Goal: Find specific page/section: Find specific page/section

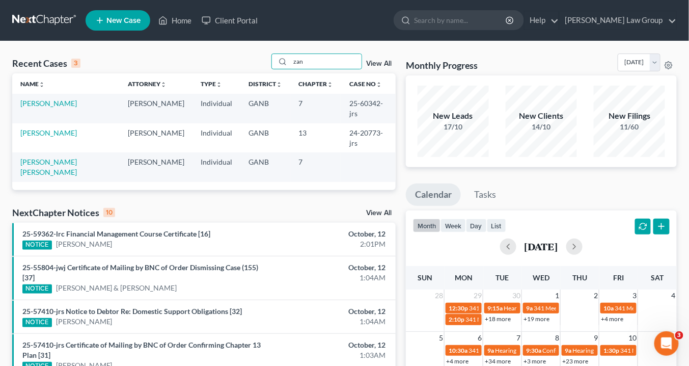
drag, startPoint x: 318, startPoint y: 61, endPoint x: 232, endPoint y: 62, distance: 86.1
click at [231, 62] on div "Recent Cases 3 zan View All" at bounding box center [203, 63] width 383 height 20
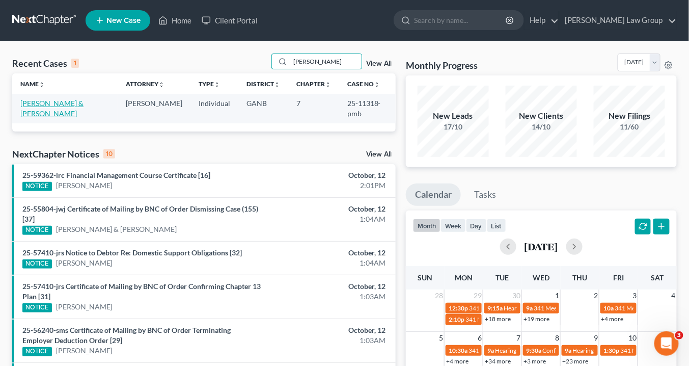
type input "[PERSON_NAME]"
click at [64, 105] on link "[PERSON_NAME] & [PERSON_NAME]" at bounding box center [51, 108] width 63 height 19
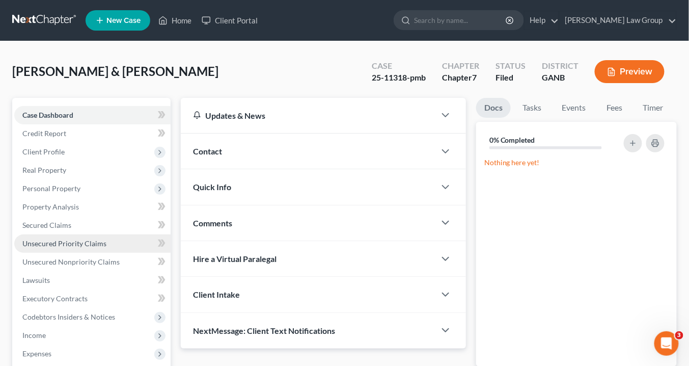
scroll to position [122, 0]
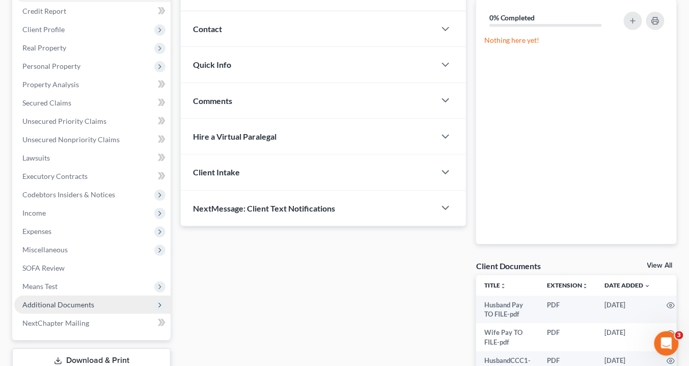
click at [97, 305] on span "Additional Documents" at bounding box center [92, 304] width 156 height 18
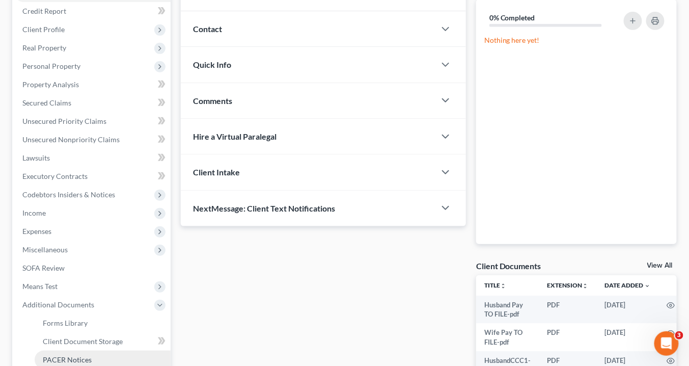
click at [82, 358] on span "PACER Notices" at bounding box center [67, 359] width 49 height 9
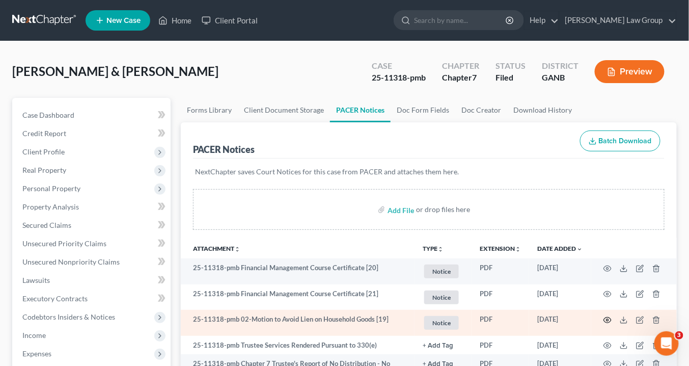
click at [609, 317] on icon "button" at bounding box center [607, 320] width 8 height 8
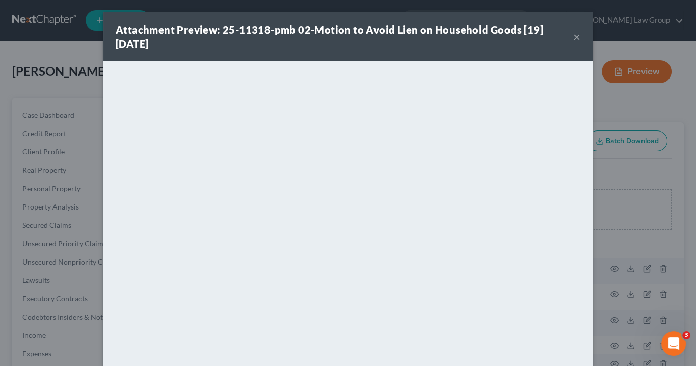
click at [573, 35] on button "×" at bounding box center [576, 37] width 7 height 12
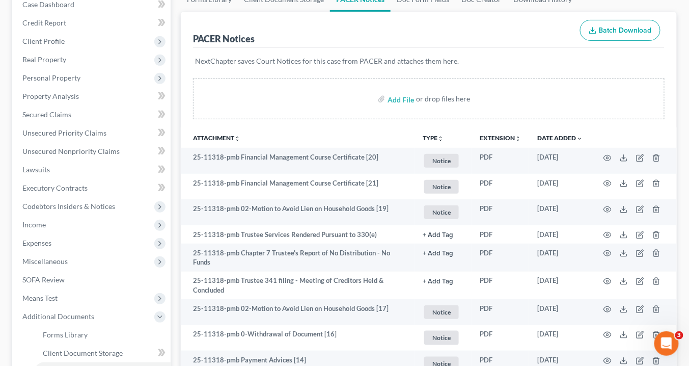
scroll to position [122, 0]
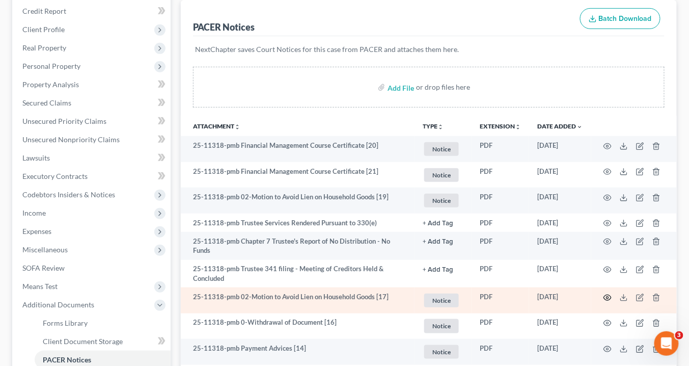
click at [608, 296] on circle "button" at bounding box center [608, 297] width 2 height 2
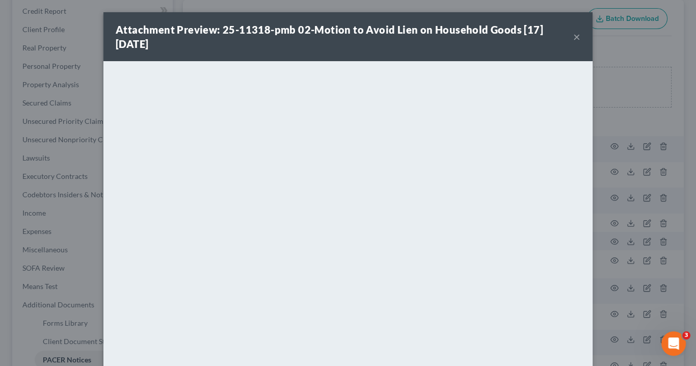
click at [573, 36] on button "×" at bounding box center [576, 37] width 7 height 12
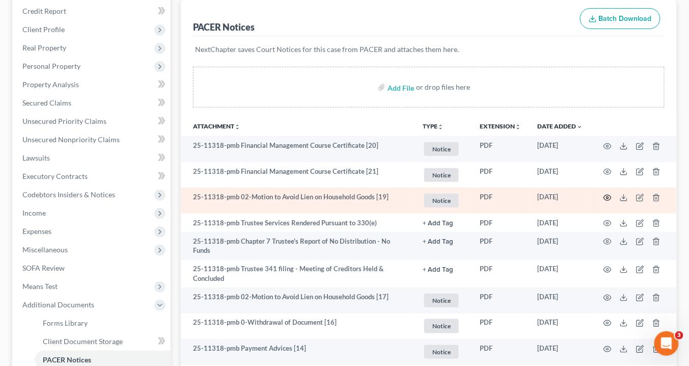
click at [608, 194] on icon "button" at bounding box center [607, 198] width 8 height 8
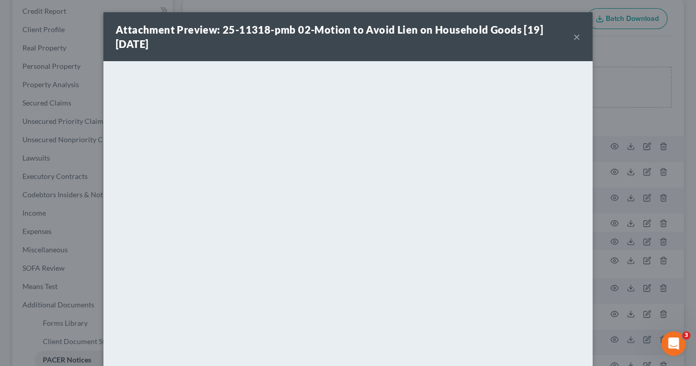
click at [573, 37] on button "×" at bounding box center [576, 37] width 7 height 12
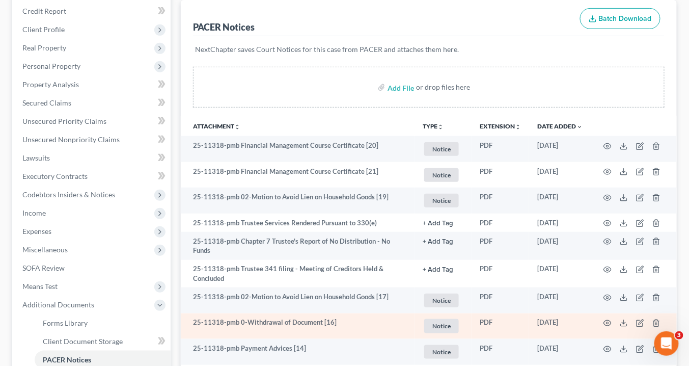
scroll to position [163, 0]
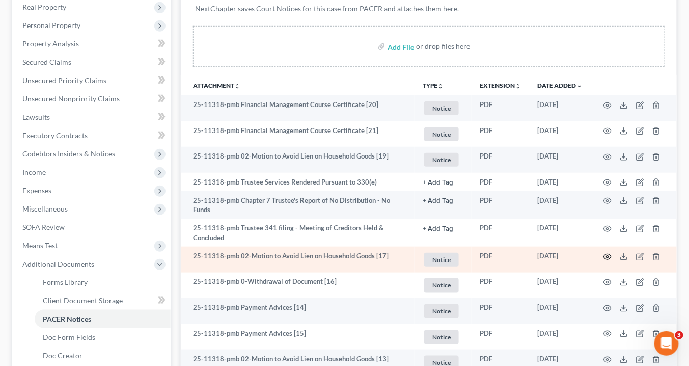
click at [608, 253] on icon "button" at bounding box center [607, 257] width 8 height 8
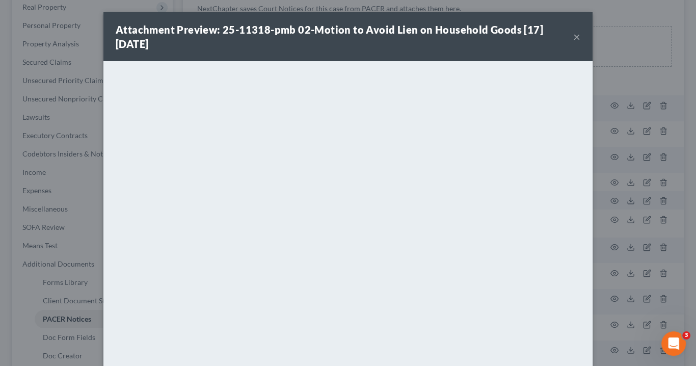
click at [573, 36] on button "×" at bounding box center [576, 37] width 7 height 12
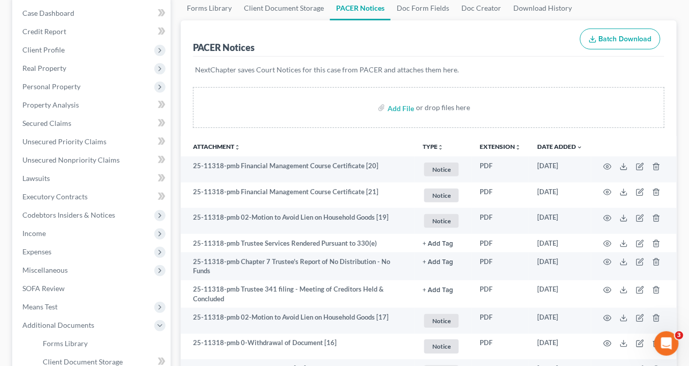
scroll to position [0, 0]
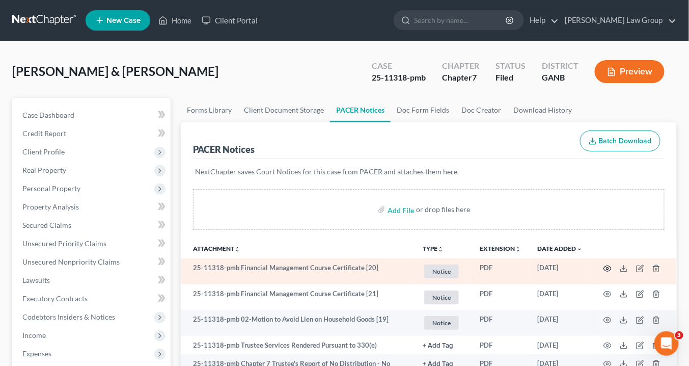
click at [607, 267] on circle "button" at bounding box center [608, 268] width 2 height 2
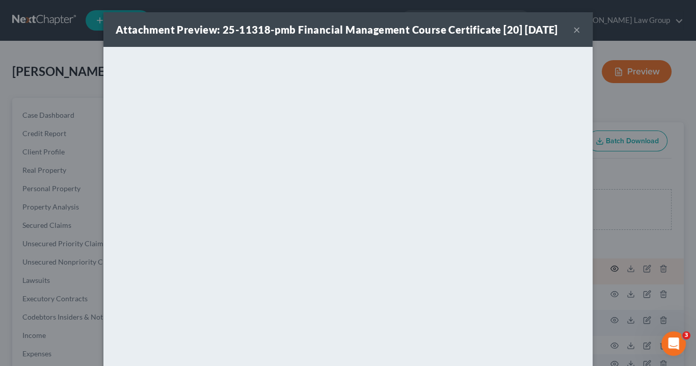
click at [607, 267] on div "Attachment Preview: 25-11318-pmb Financial Management Course Certificate [20] […" at bounding box center [348, 183] width 696 height 366
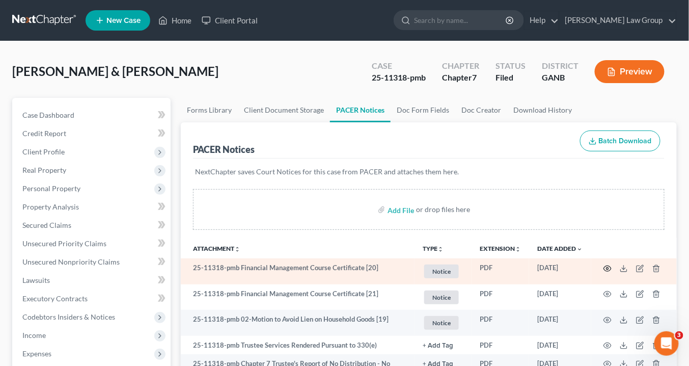
click at [608, 267] on circle "button" at bounding box center [608, 268] width 2 height 2
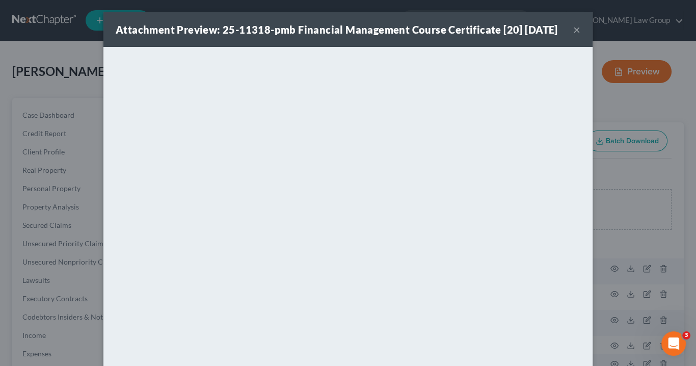
click at [574, 36] on button "×" at bounding box center [576, 29] width 7 height 12
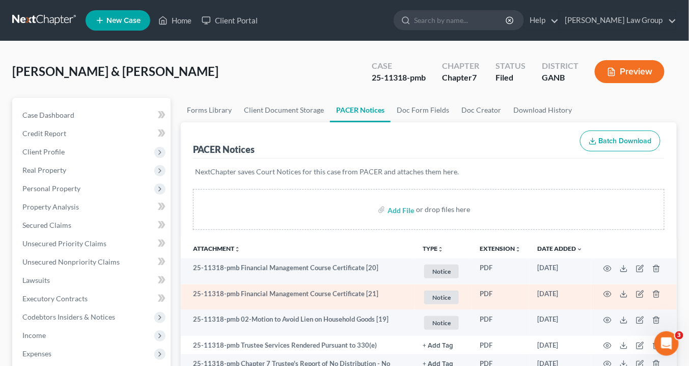
click at [359, 291] on td "25-11318-pmb Financial Management Course Certificate [21]" at bounding box center [298, 297] width 234 height 26
click at [608, 293] on circle "button" at bounding box center [608, 294] width 2 height 2
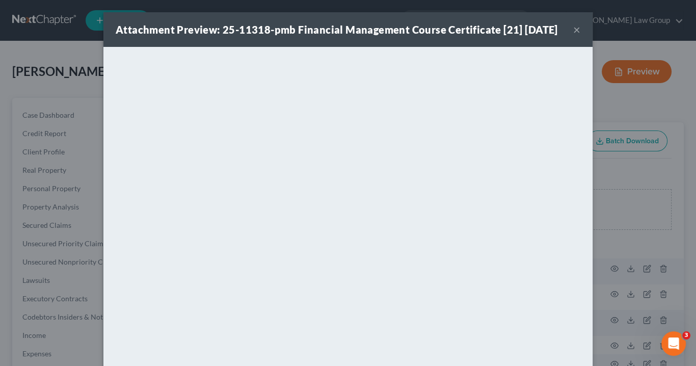
click at [573, 36] on button "×" at bounding box center [576, 29] width 7 height 12
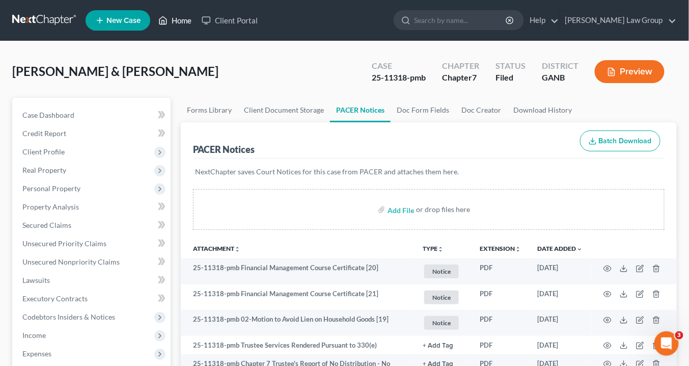
click at [188, 18] on link "Home" at bounding box center [174, 20] width 43 height 18
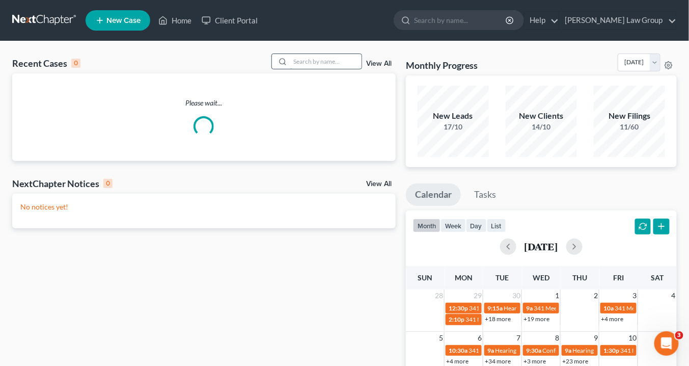
click at [299, 65] on input "search" at bounding box center [325, 61] width 71 height 15
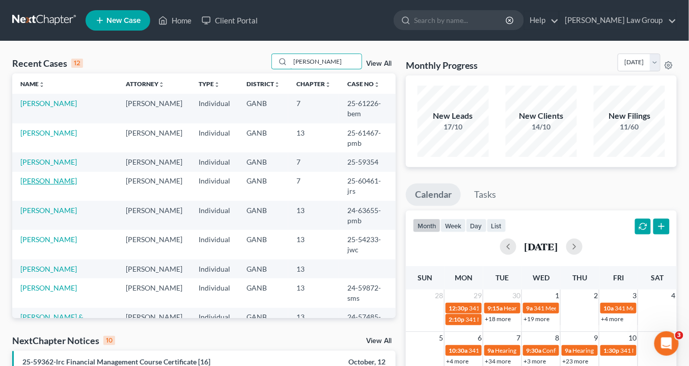
type input "[PERSON_NAME]"
click at [64, 185] on link "[PERSON_NAME]" at bounding box center [48, 180] width 57 height 9
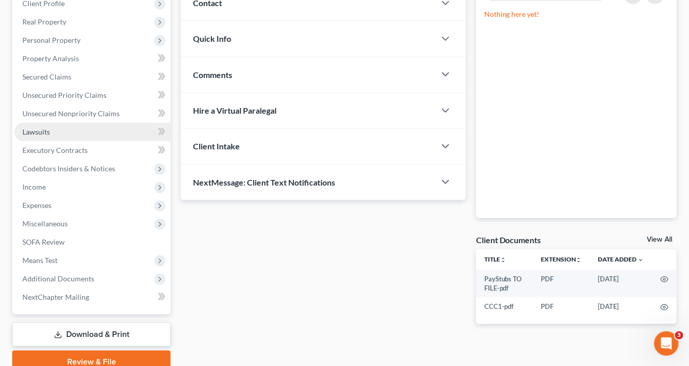
scroll to position [111, 0]
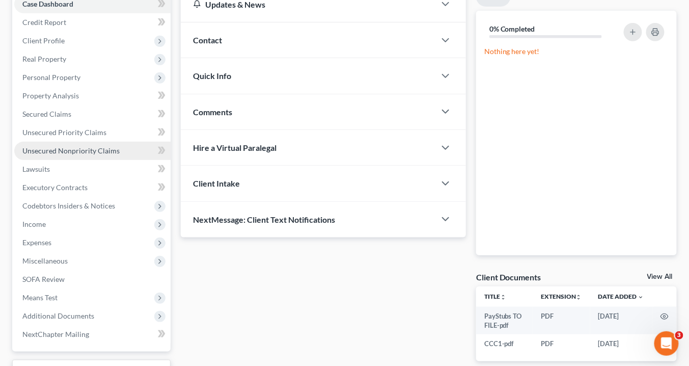
click at [71, 146] on span "Unsecured Nonpriority Claims" at bounding box center [70, 150] width 97 height 9
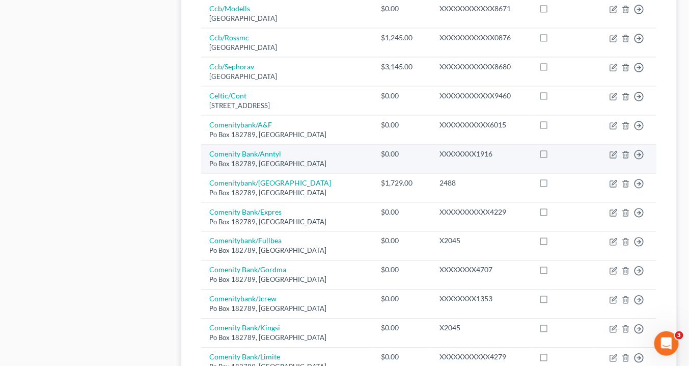
scroll to position [733, 0]
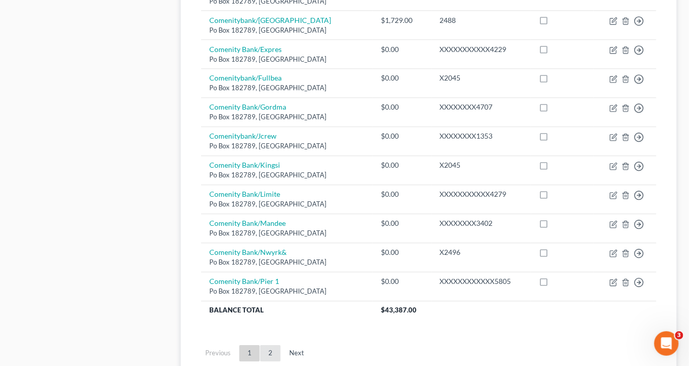
click at [269, 347] on link "2" at bounding box center [270, 353] width 20 height 16
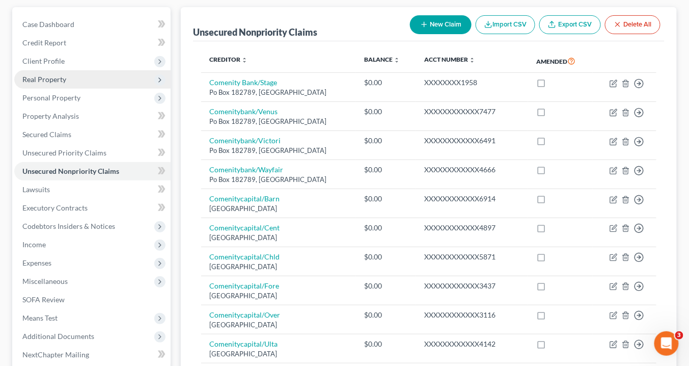
scroll to position [0, 0]
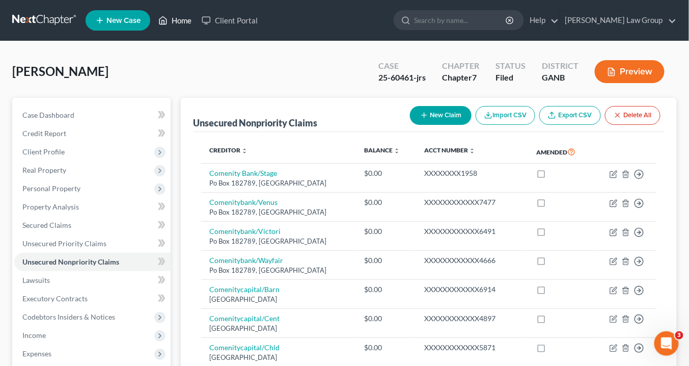
click at [176, 18] on link "Home" at bounding box center [174, 20] width 43 height 18
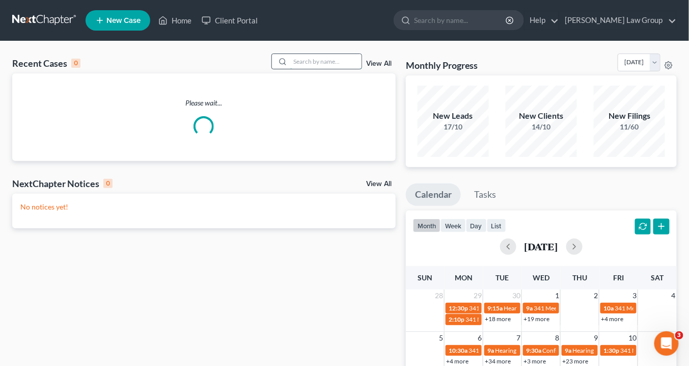
click at [301, 61] on input "search" at bounding box center [325, 61] width 71 height 15
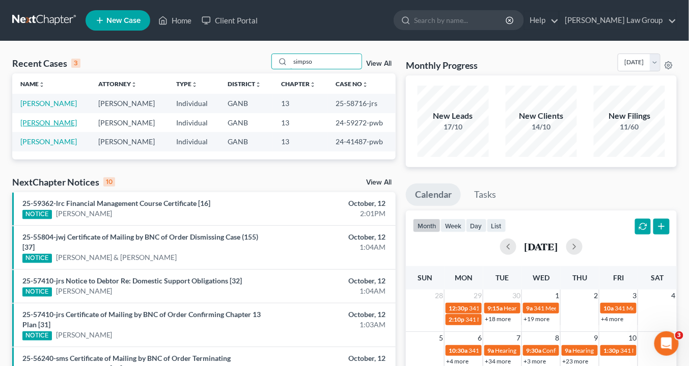
type input "simpso"
click at [52, 124] on link "[PERSON_NAME]" at bounding box center [48, 122] width 57 height 9
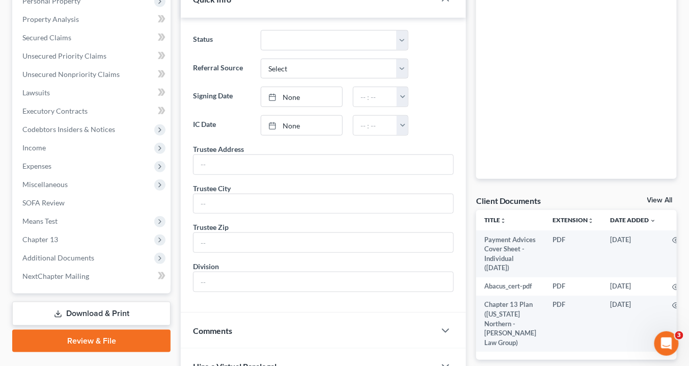
scroll to position [244, 0]
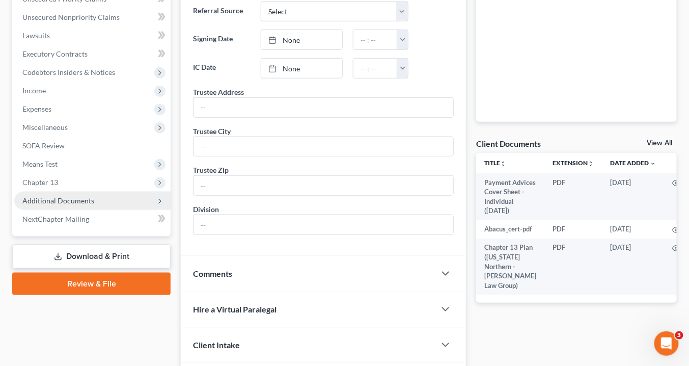
click at [100, 195] on span "Additional Documents" at bounding box center [92, 200] width 156 height 18
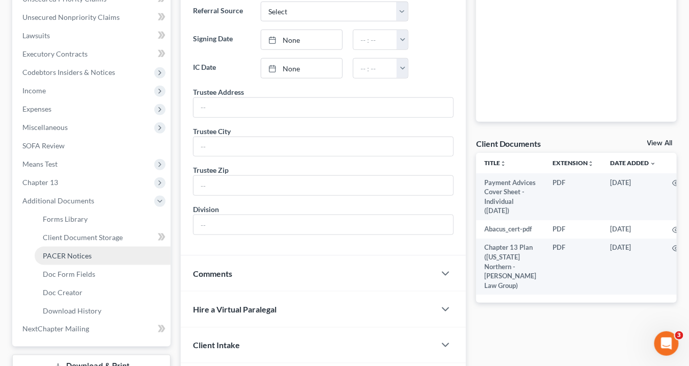
click at [102, 253] on link "PACER Notices" at bounding box center [103, 255] width 136 height 18
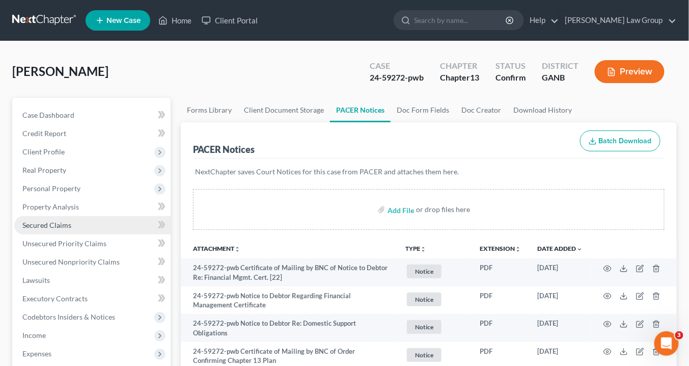
drag, startPoint x: 48, startPoint y: 224, endPoint x: 54, endPoint y: 229, distance: 7.6
click at [49, 225] on span "Secured Claims" at bounding box center [46, 224] width 49 height 9
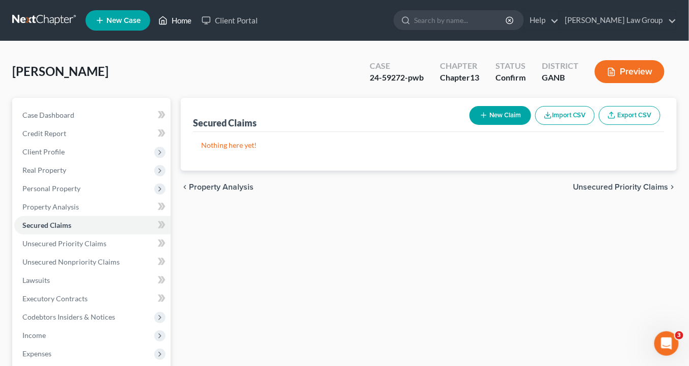
click at [183, 18] on link "Home" at bounding box center [174, 20] width 43 height 18
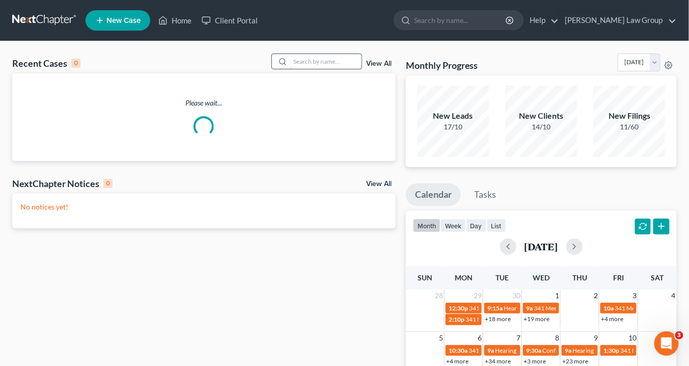
click at [316, 64] on input "search" at bounding box center [325, 61] width 71 height 15
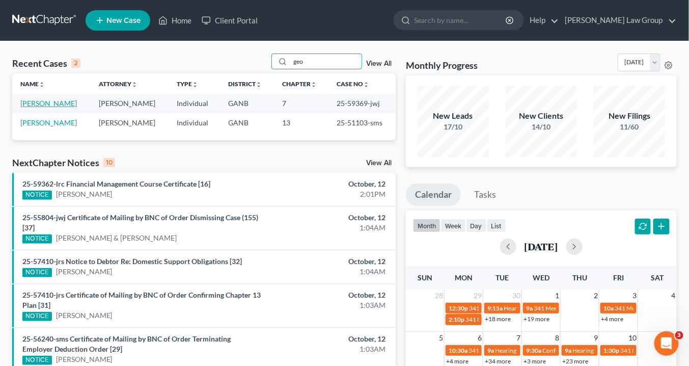
type input "geo"
click at [57, 100] on link "[PERSON_NAME]" at bounding box center [48, 103] width 57 height 9
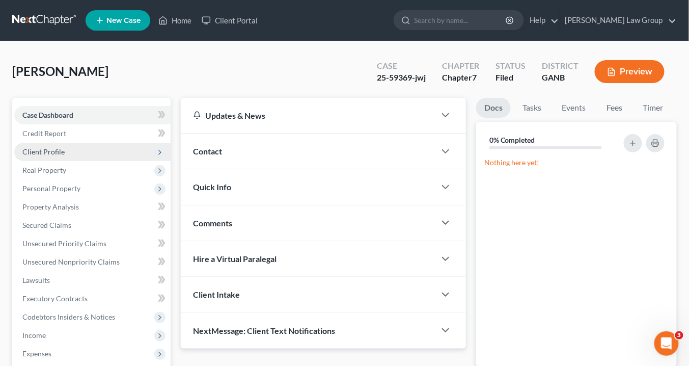
click at [53, 147] on span "Client Profile" at bounding box center [43, 151] width 42 height 9
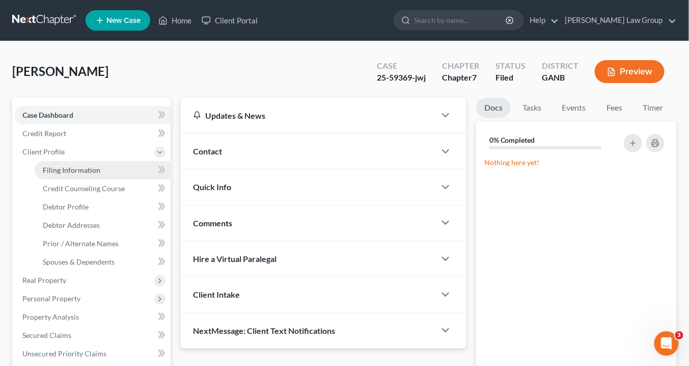
click at [65, 169] on span "Filing Information" at bounding box center [72, 170] width 58 height 9
select select "1"
select select "0"
select select "19"
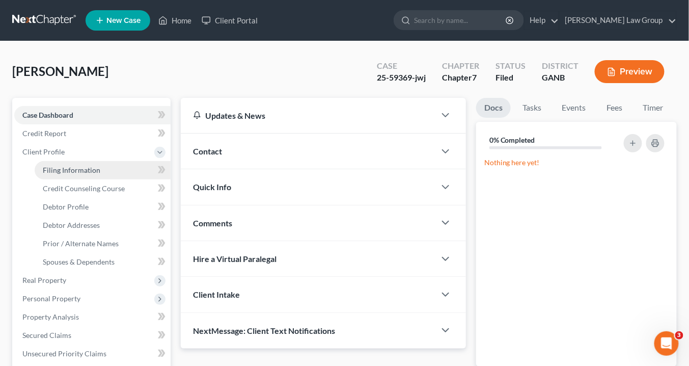
select select "0"
select select "10"
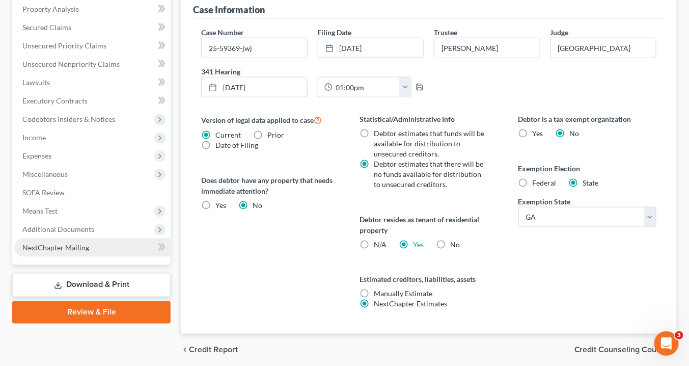
scroll to position [343, 0]
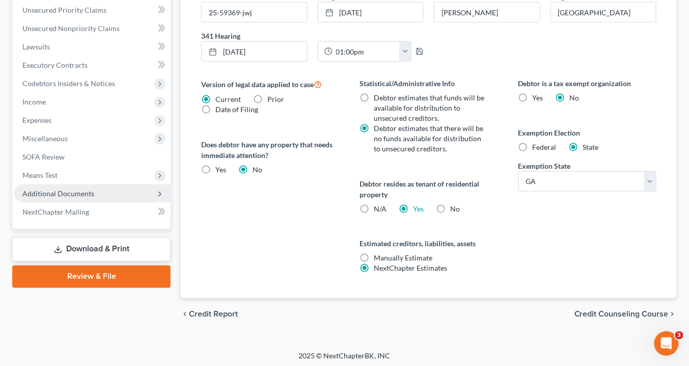
click at [63, 191] on span "Additional Documents" at bounding box center [58, 193] width 72 height 9
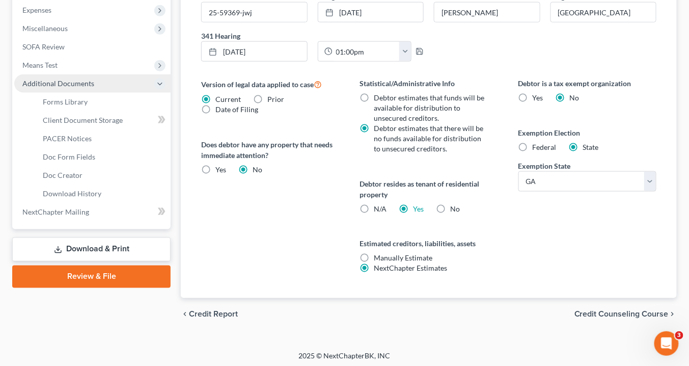
scroll to position [233, 0]
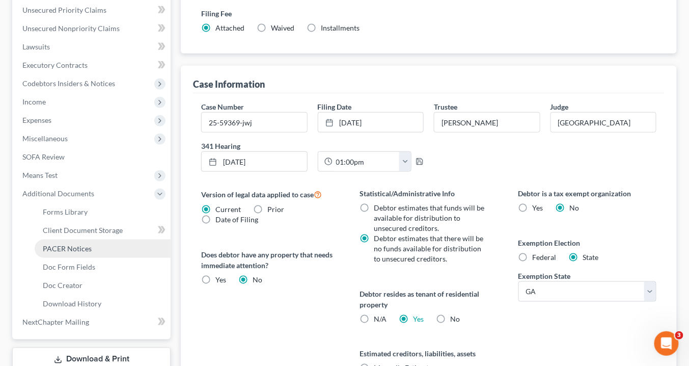
click at [87, 245] on span "PACER Notices" at bounding box center [67, 248] width 49 height 9
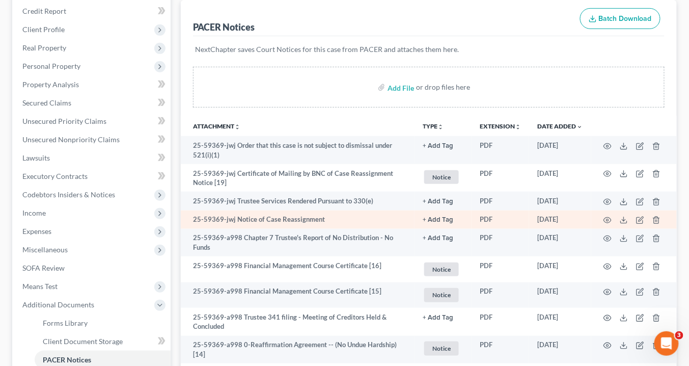
scroll to position [244, 0]
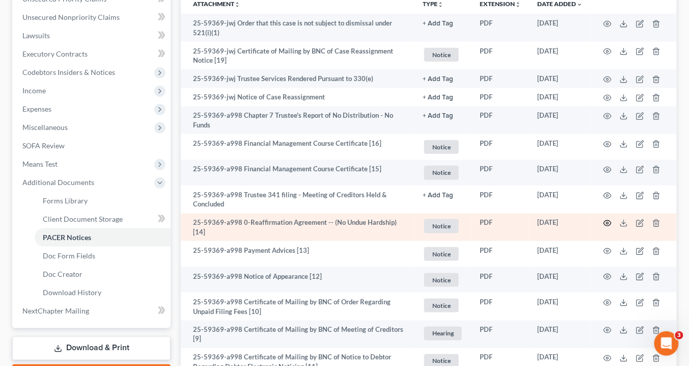
click at [608, 221] on icon "button" at bounding box center [607, 223] width 8 height 8
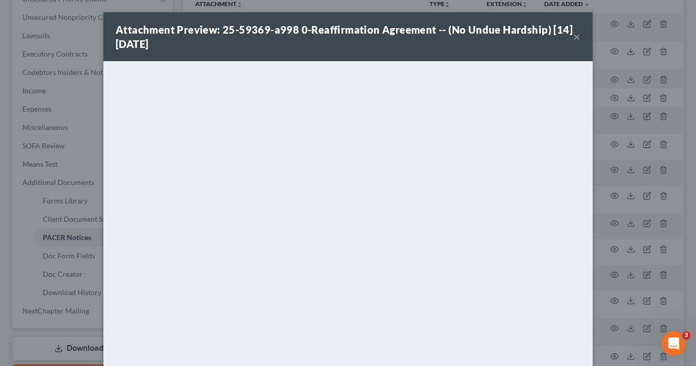
drag, startPoint x: 571, startPoint y: 37, endPoint x: 408, endPoint y: 0, distance: 167.0
click at [573, 35] on button "×" at bounding box center [576, 37] width 7 height 12
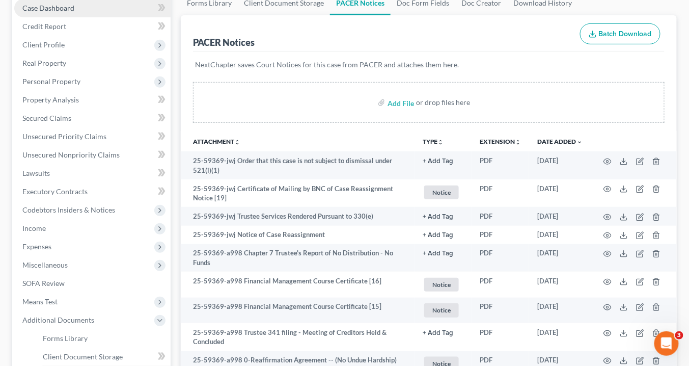
scroll to position [81, 0]
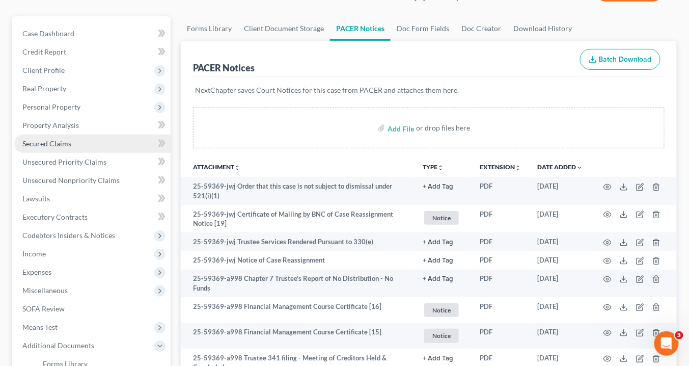
click at [49, 143] on span "Secured Claims" at bounding box center [46, 143] width 49 height 9
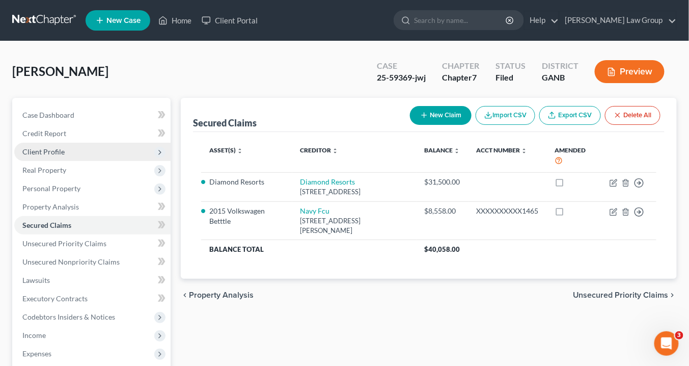
click at [59, 151] on span "Client Profile" at bounding box center [43, 151] width 42 height 9
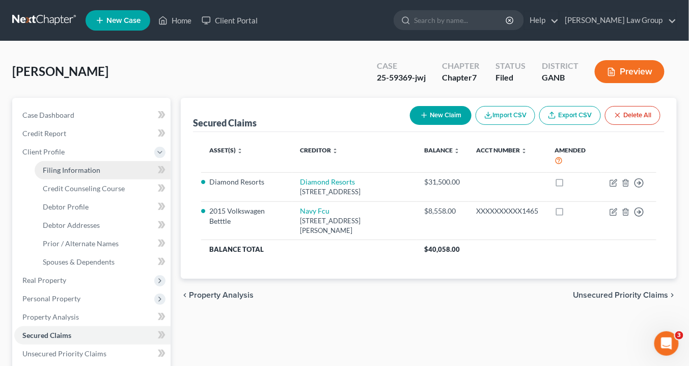
click at [59, 171] on span "Filing Information" at bounding box center [72, 170] width 58 height 9
select select "1"
select select "0"
select select "19"
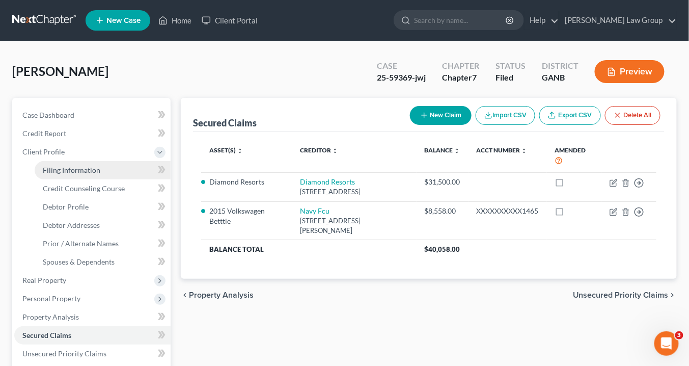
select select "0"
select select "10"
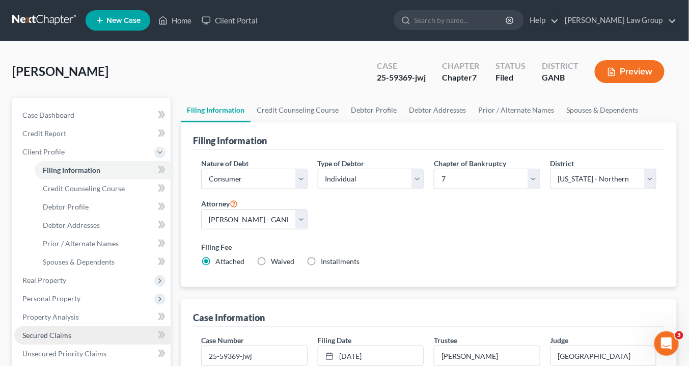
click at [64, 336] on span "Secured Claims" at bounding box center [46, 334] width 49 height 9
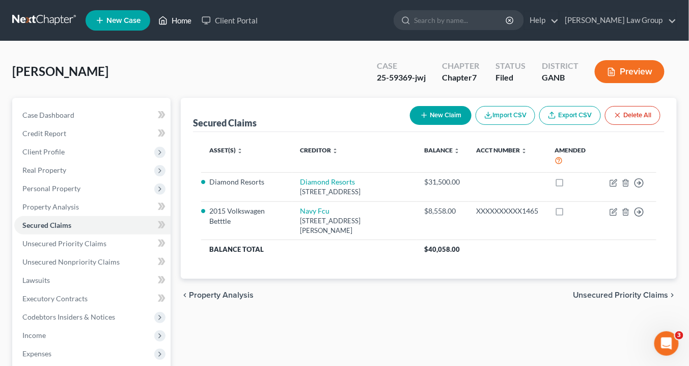
click at [184, 21] on link "Home" at bounding box center [174, 20] width 43 height 18
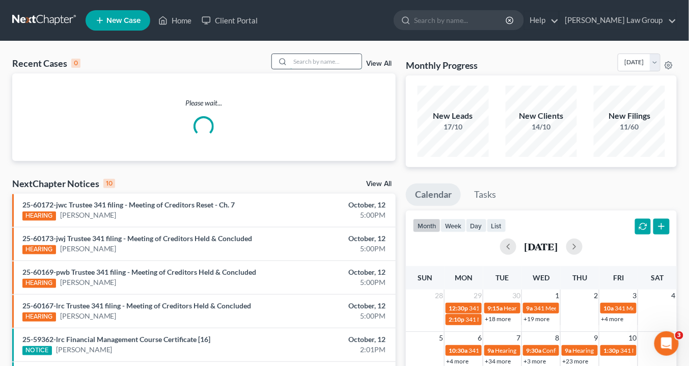
click at [332, 61] on input "search" at bounding box center [325, 61] width 71 height 15
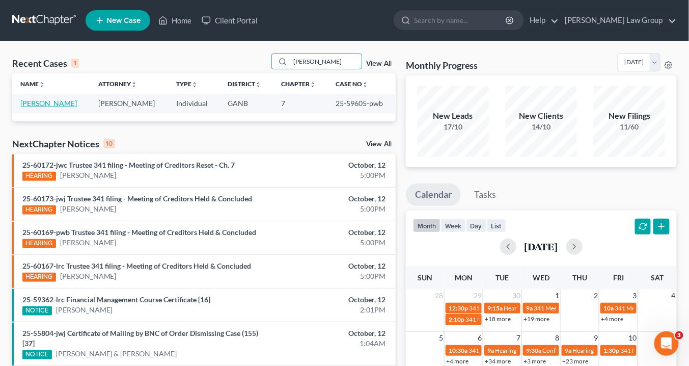
type input "[PERSON_NAME]"
click at [41, 99] on link "[PERSON_NAME]" at bounding box center [48, 103] width 57 height 9
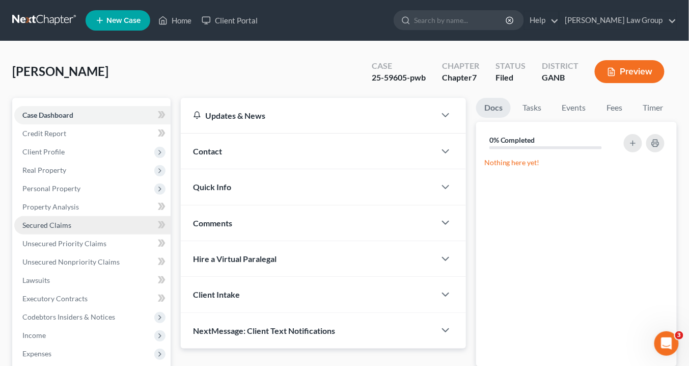
click at [42, 227] on span "Secured Claims" at bounding box center [46, 224] width 49 height 9
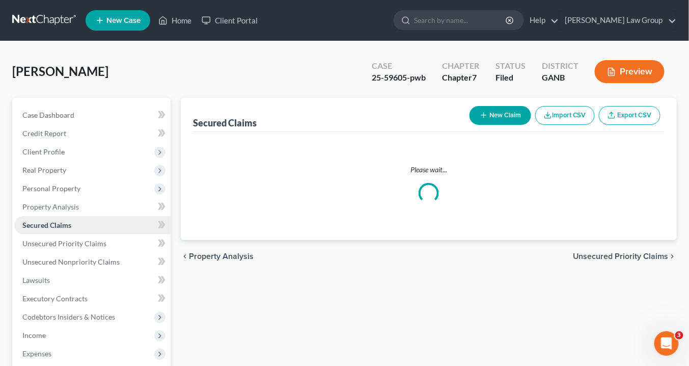
click at [42, 227] on span "Secured Claims" at bounding box center [46, 224] width 49 height 9
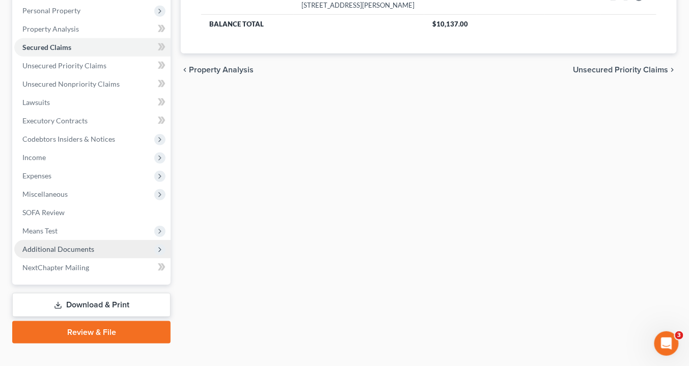
scroll to position [192, 0]
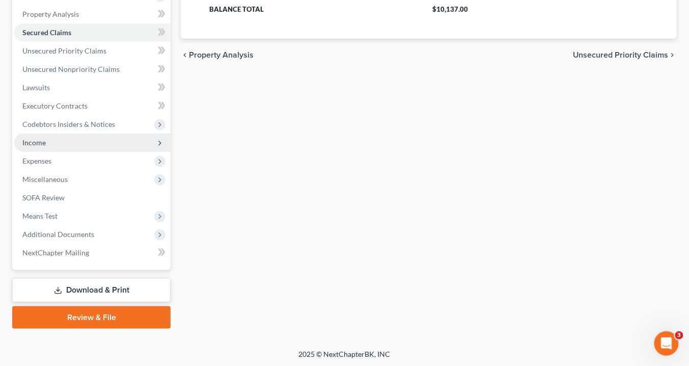
click at [42, 140] on span "Income" at bounding box center [33, 142] width 23 height 9
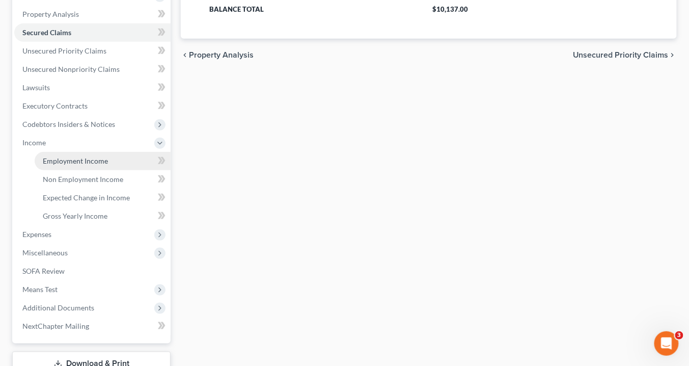
click at [61, 161] on span "Employment Income" at bounding box center [75, 160] width 65 height 9
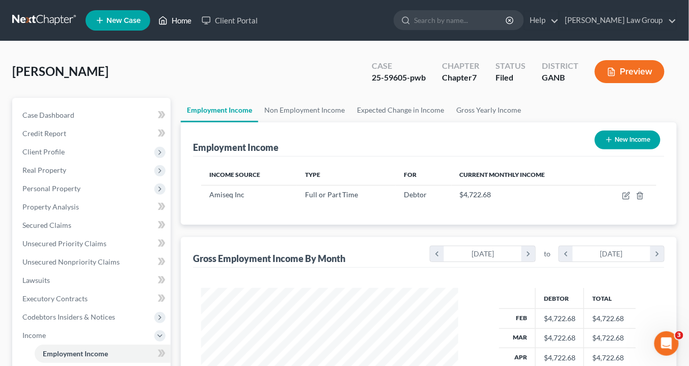
click at [186, 20] on link "Home" at bounding box center [174, 20] width 43 height 18
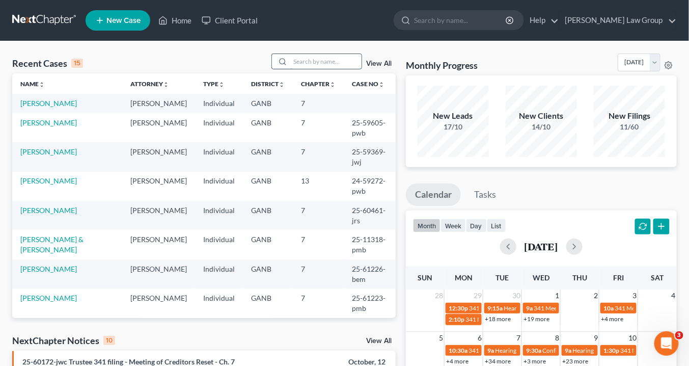
click at [296, 58] on input "search" at bounding box center [325, 61] width 71 height 15
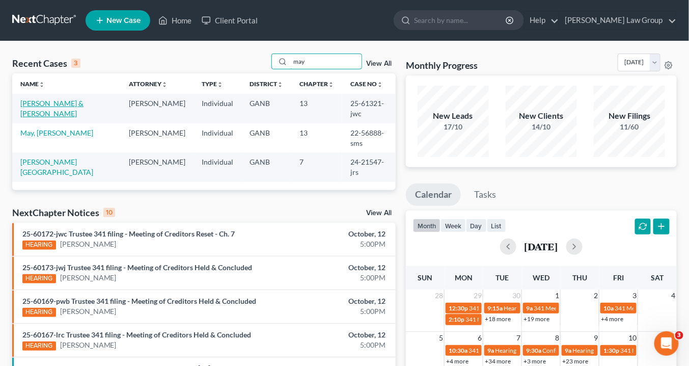
type input "may"
click at [63, 101] on link "[PERSON_NAME] & [PERSON_NAME]" at bounding box center [51, 108] width 63 height 19
